Goal: Entertainment & Leisure: Consume media (video, audio)

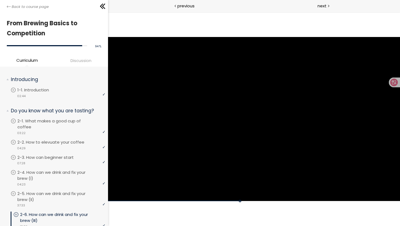
click at [241, 84] on div at bounding box center [254, 119] width 292 height 164
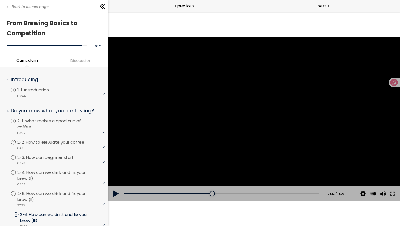
click at [273, 72] on div at bounding box center [254, 119] width 292 height 164
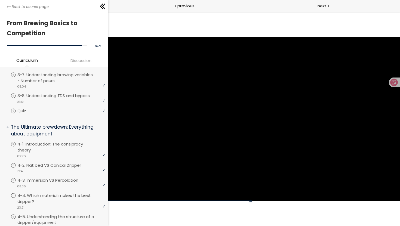
scroll to position [337, 0]
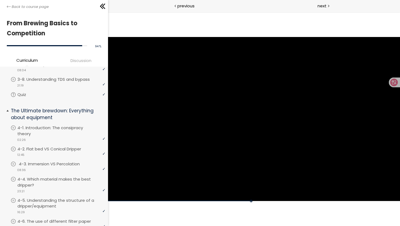
click at [59, 161] on p "4-3. Immersion VS Percolation" at bounding box center [55, 164] width 72 height 6
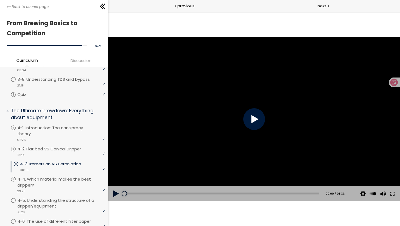
click at [222, 126] on div at bounding box center [254, 119] width 292 height 164
click at [248, 118] on div at bounding box center [254, 119] width 22 height 22
click at [392, 196] on button at bounding box center [392, 193] width 10 height 15
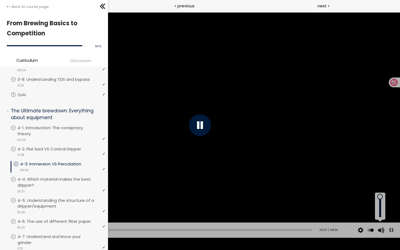
drag, startPoint x: 381, startPoint y: 211, endPoint x: 381, endPoint y: 184, distance: 27.5
click at [381, 184] on div "Click for sound @keyframes VOLUME_SMALL_WAVE_FLASH { 0% { opacity: 0; } 33% { o…" at bounding box center [200, 125] width 400 height 225
click at [392, 226] on button at bounding box center [391, 230] width 12 height 12
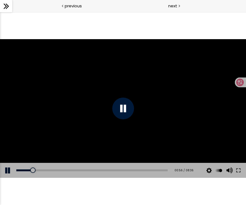
click at [243, 47] on div at bounding box center [123, 108] width 246 height 138
click at [166, 89] on div at bounding box center [123, 108] width 246 height 138
click at [88, 98] on div at bounding box center [123, 108] width 246 height 138
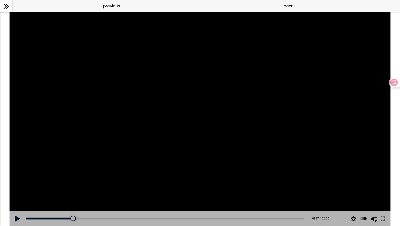
click at [162, 118] on div at bounding box center [200, 119] width 381 height 214
click at [65, 218] on div "01:13" at bounding box center [164, 219] width 277 height 2
click at [60, 218] on div "01:03" at bounding box center [164, 219] width 277 height 2
click at [85, 222] on div "Add chapter 01:26" at bounding box center [164, 218] width 277 height 15
click at [84, 219] on div "01:26" at bounding box center [164, 219] width 277 height 2
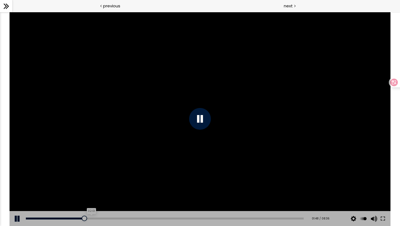
click at [90, 218] on div "02:01" at bounding box center [164, 219] width 277 height 2
click at [113, 219] on div "02:43" at bounding box center [164, 219] width 277 height 2
click at [146, 220] on div "Add chapter 03:03" at bounding box center [164, 218] width 277 height 15
click at [154, 215] on div "Add chapter 03:51" at bounding box center [164, 218] width 277 height 15
click at [149, 218] on div "03:52" at bounding box center [164, 219] width 277 height 2
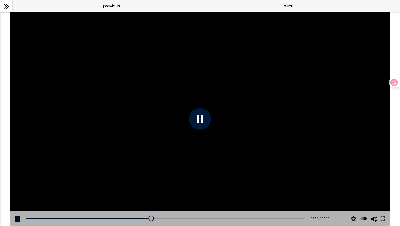
click at [194, 135] on div at bounding box center [200, 119] width 381 height 214
click at [197, 122] on div at bounding box center [200, 119] width 22 height 22
click at [151, 101] on div at bounding box center [200, 119] width 381 height 214
click at [7, 4] on icon at bounding box center [6, 6] width 8 height 8
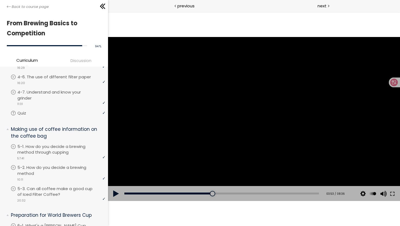
scroll to position [497, 0]
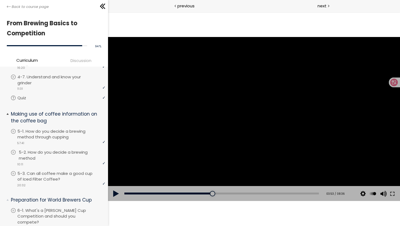
click at [48, 149] on p "5-2. How do you decide a brewing method" at bounding box center [63, 155] width 88 height 12
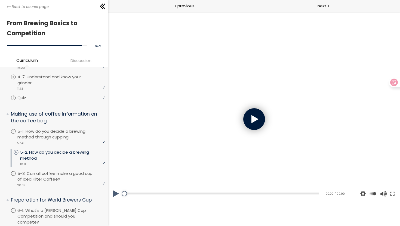
click at [203, 129] on div at bounding box center [254, 119] width 292 height 164
click at [236, 109] on div at bounding box center [254, 119] width 292 height 164
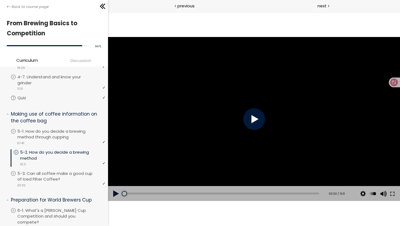
click at [252, 125] on div at bounding box center [254, 119] width 22 height 22
click at [165, 193] on div "02:12" at bounding box center [221, 194] width 194 height 2
click at [224, 141] on div at bounding box center [254, 119] width 292 height 164
click at [251, 169] on div at bounding box center [254, 119] width 292 height 164
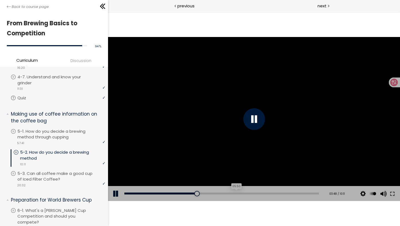
click at [233, 193] on div "05:50" at bounding box center [221, 194] width 194 height 2
click at [251, 122] on div at bounding box center [254, 119] width 22 height 22
click at [252, 193] on div "06:33" at bounding box center [221, 194] width 194 height 2
click at [247, 114] on div at bounding box center [254, 119] width 22 height 22
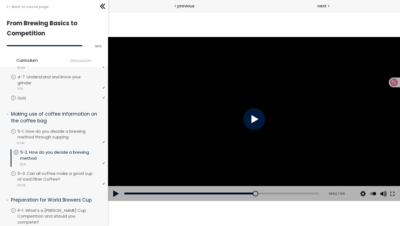
click at [247, 114] on div at bounding box center [254, 119] width 22 height 22
click at [257, 192] on div "Add chapter 07:07" at bounding box center [221, 193] width 194 height 15
click at [258, 193] on div "07:11" at bounding box center [221, 194] width 194 height 2
click at [254, 121] on div at bounding box center [254, 119] width 22 height 22
click at [237, 102] on div at bounding box center [254, 119] width 292 height 164
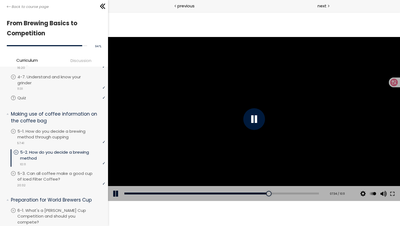
click at [237, 102] on div at bounding box center [254, 119] width 292 height 164
click at [263, 193] on div "07:25" at bounding box center [221, 194] width 194 height 2
click at [264, 194] on div at bounding box center [266, 193] width 5 height 5
click at [250, 119] on div at bounding box center [254, 119] width 22 height 22
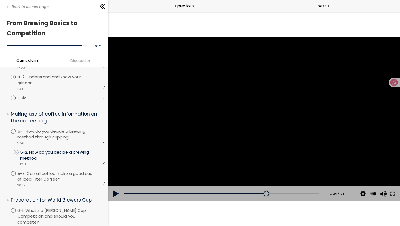
click at [240, 97] on div at bounding box center [254, 119] width 292 height 164
click at [205, 162] on div at bounding box center [254, 119] width 292 height 164
click at [247, 125] on div at bounding box center [254, 119] width 22 height 22
click at [258, 112] on div at bounding box center [254, 119] width 292 height 164
click at [240, 88] on div at bounding box center [254, 119] width 292 height 164
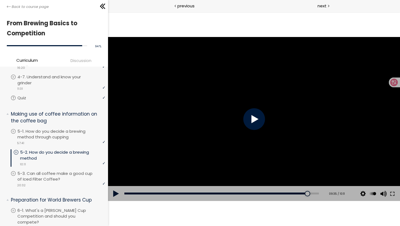
click at [240, 88] on div at bounding box center [254, 119] width 292 height 164
